Goal: Check status

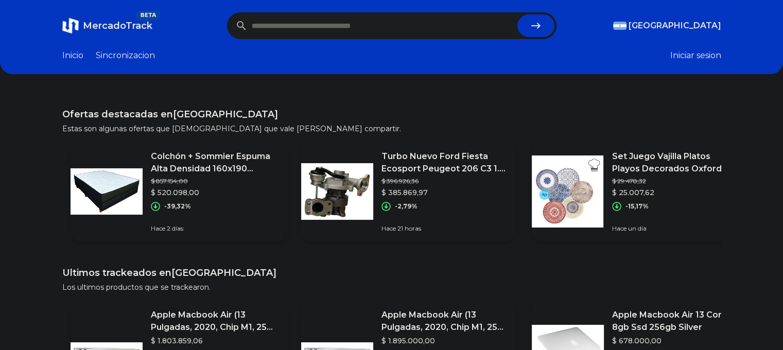
click at [369, 32] on input "text" at bounding box center [383, 25] width 262 height 23
paste input "**********"
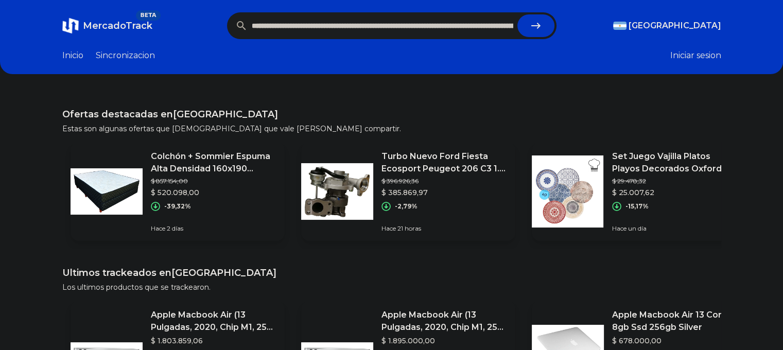
scroll to position [0, 944]
click at [538, 22] on icon "submit" at bounding box center [536, 26] width 12 height 12
type input "**********"
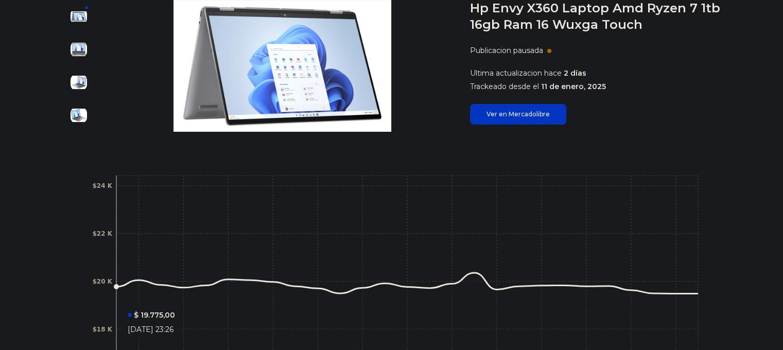
scroll to position [257, 0]
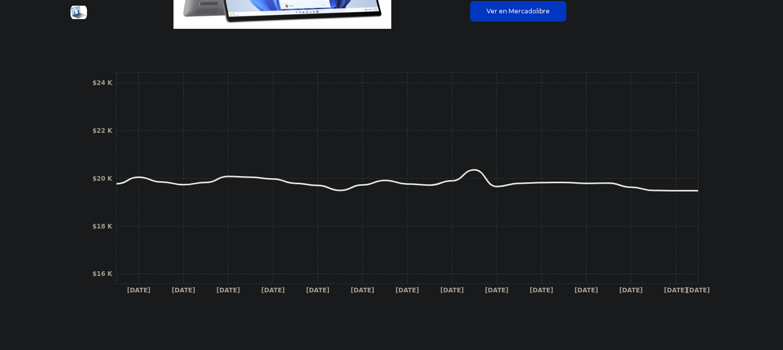
click at [701, 189] on icon "13 Jan 25 15 Jan 25 17 Jan 25 21 Jan 25 23 Jan 25 27 Jan 25 29 Jan 25 31 Jan 25…" at bounding box center [392, 186] width 618 height 232
click at [698, 187] on icon "13 Jan 25 15 Jan 25 17 Jan 25 21 Jan 25 23 Jan 25 27 Jan 25 29 Jan 25 31 Jan 25…" at bounding box center [392, 186] width 618 height 232
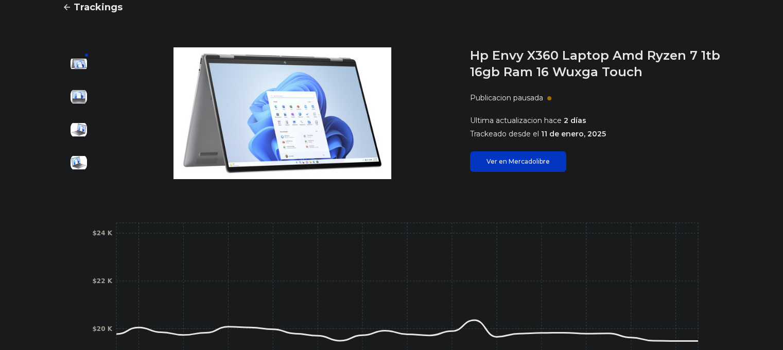
scroll to position [109, 0]
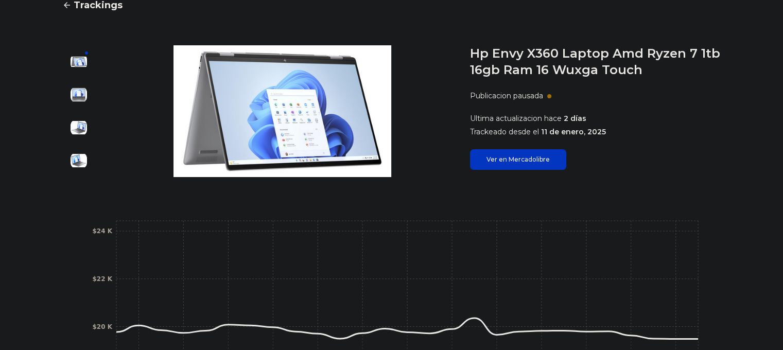
click at [537, 71] on h1 "Hp Envy X360 Laptop Amd Ryzen 7 1tb 16gb Ram 16 Wuxga Touch" at bounding box center [595, 61] width 251 height 33
drag, startPoint x: 478, startPoint y: 119, endPoint x: 570, endPoint y: 120, distance: 92.2
click at [562, 120] on span "Ultima actualizacion hace" at bounding box center [516, 118] width 92 height 9
drag, startPoint x: 505, startPoint y: 128, endPoint x: 611, endPoint y: 128, distance: 106.0
click at [611, 128] on p "Trackeado desde el 11 de enero, 2025" at bounding box center [595, 132] width 251 height 10
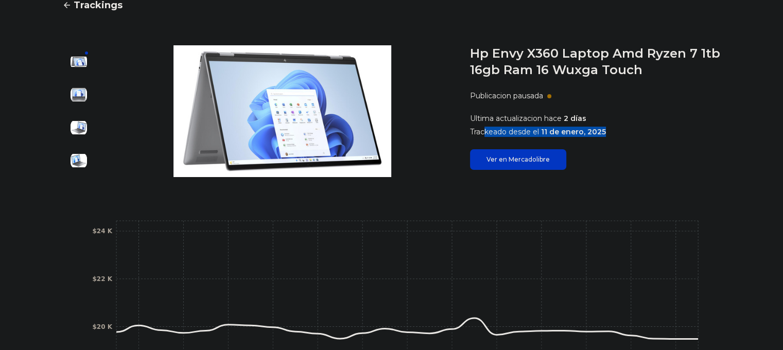
click at [507, 163] on link "Ver en Mercadolibre" at bounding box center [518, 159] width 96 height 21
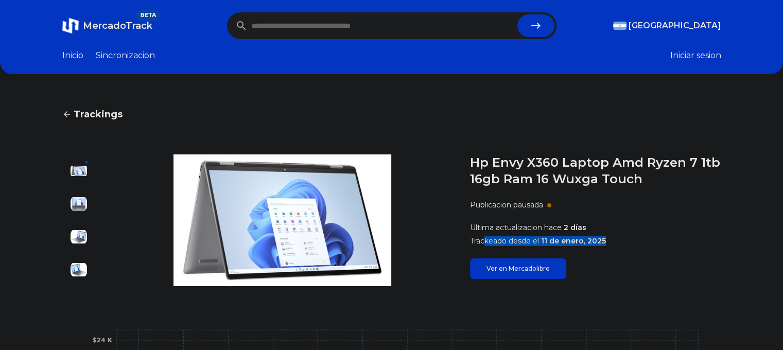
scroll to position [0, 0]
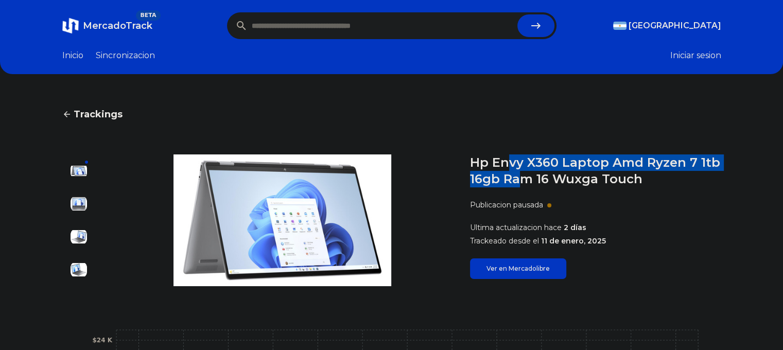
drag, startPoint x: 515, startPoint y: 160, endPoint x: 529, endPoint y: 175, distance: 20.0
click at [529, 175] on h1 "Hp Envy X360 Laptop Amd Ryzen 7 1tb 16gb Ram 16 Wuxga Touch" at bounding box center [595, 170] width 251 height 33
click at [523, 153] on main "Trackings Hp Envy X360 Laptop Amd Ryzen 7 1tb 16gb Ram 16 Wuxga Touch Publicaci…" at bounding box center [391, 343] width 659 height 473
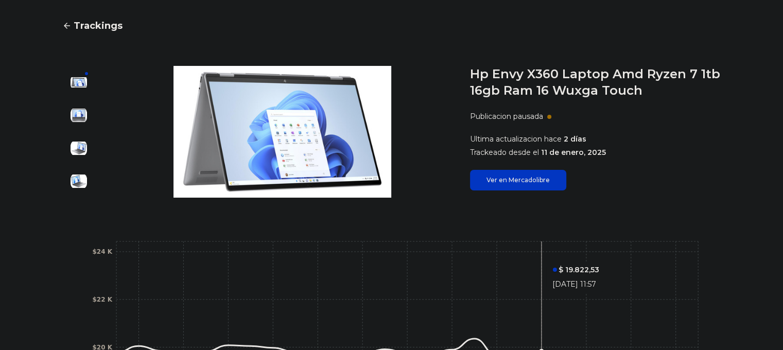
scroll to position [206, 0]
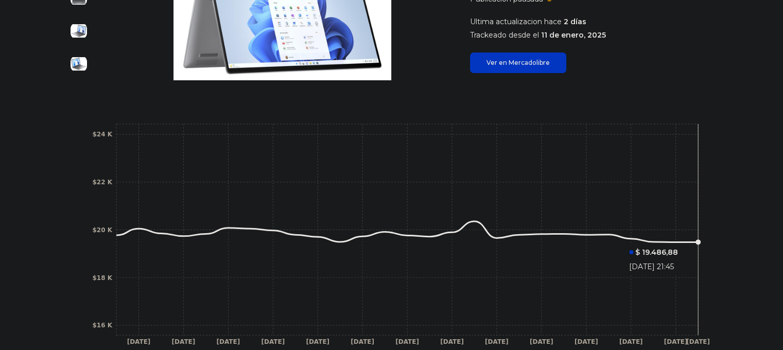
click at [701, 239] on icon "13 Jan 25 15 Jan 25 17 Jan 25 21 Jan 25 23 Jan 25 27 Jan 25 29 Jan 25 31 Jan 25…" at bounding box center [392, 237] width 618 height 232
